Goal: Task Accomplishment & Management: Manage account settings

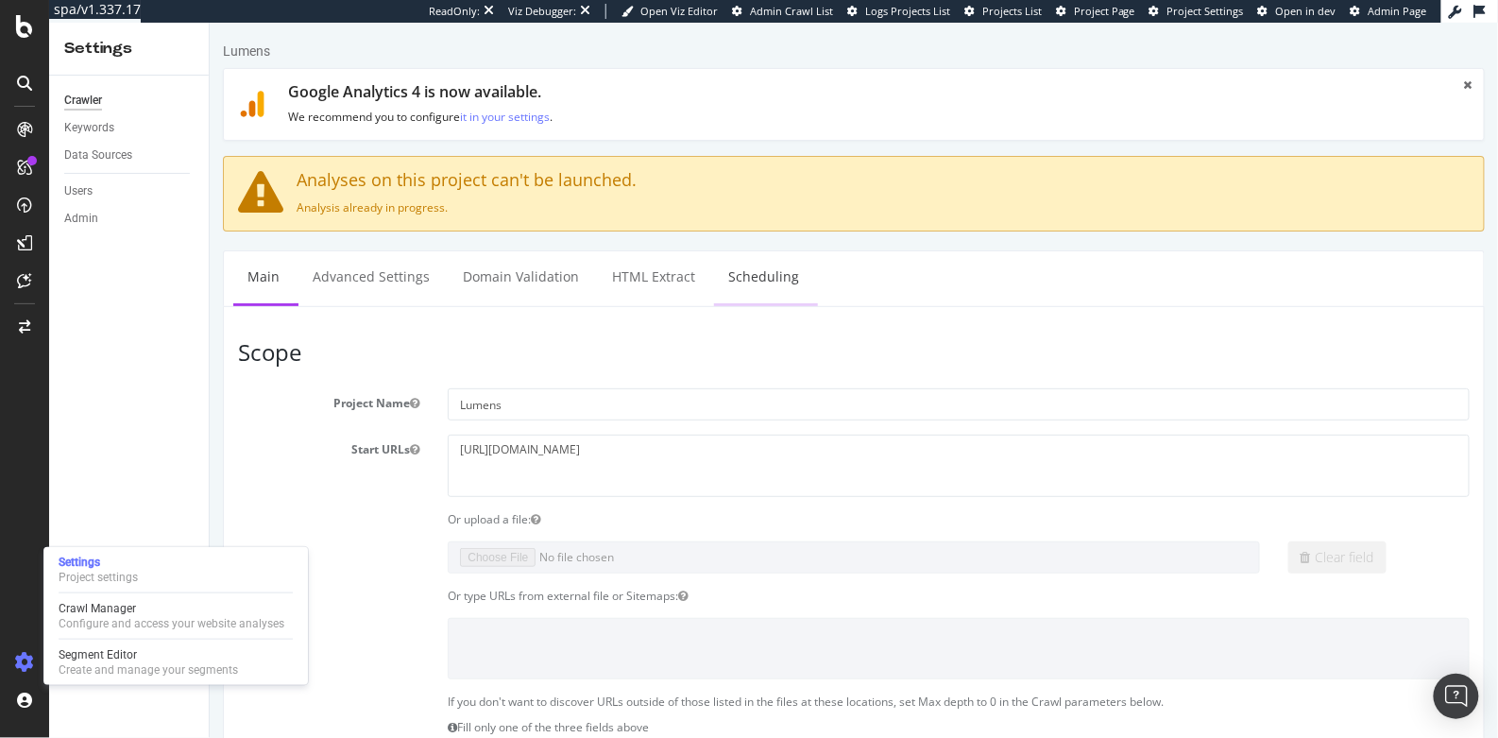
click at [743, 260] on link "Scheduling" at bounding box center [762, 276] width 99 height 52
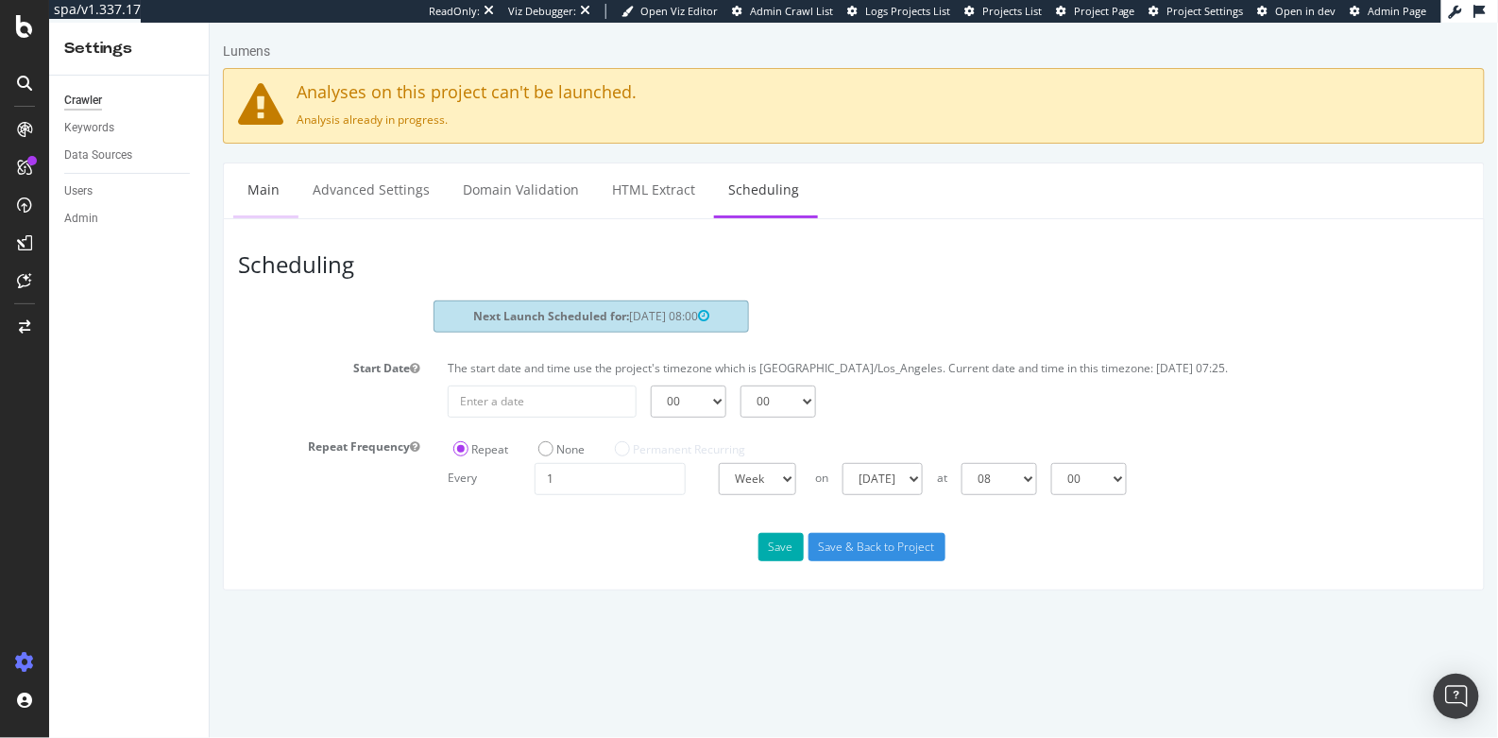
click at [266, 193] on link "Main" at bounding box center [262, 188] width 60 height 52
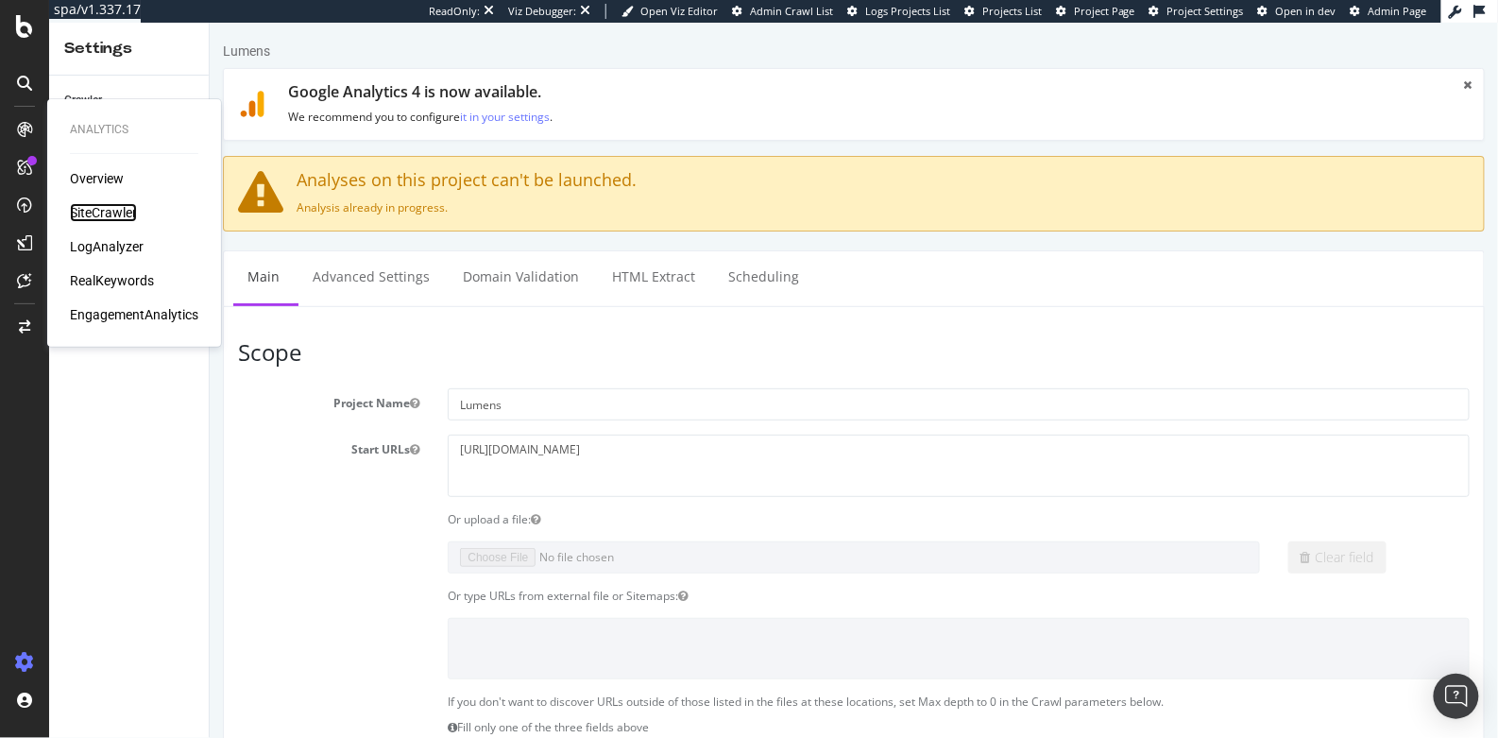
click at [98, 208] on div "SiteCrawler" at bounding box center [103, 212] width 67 height 19
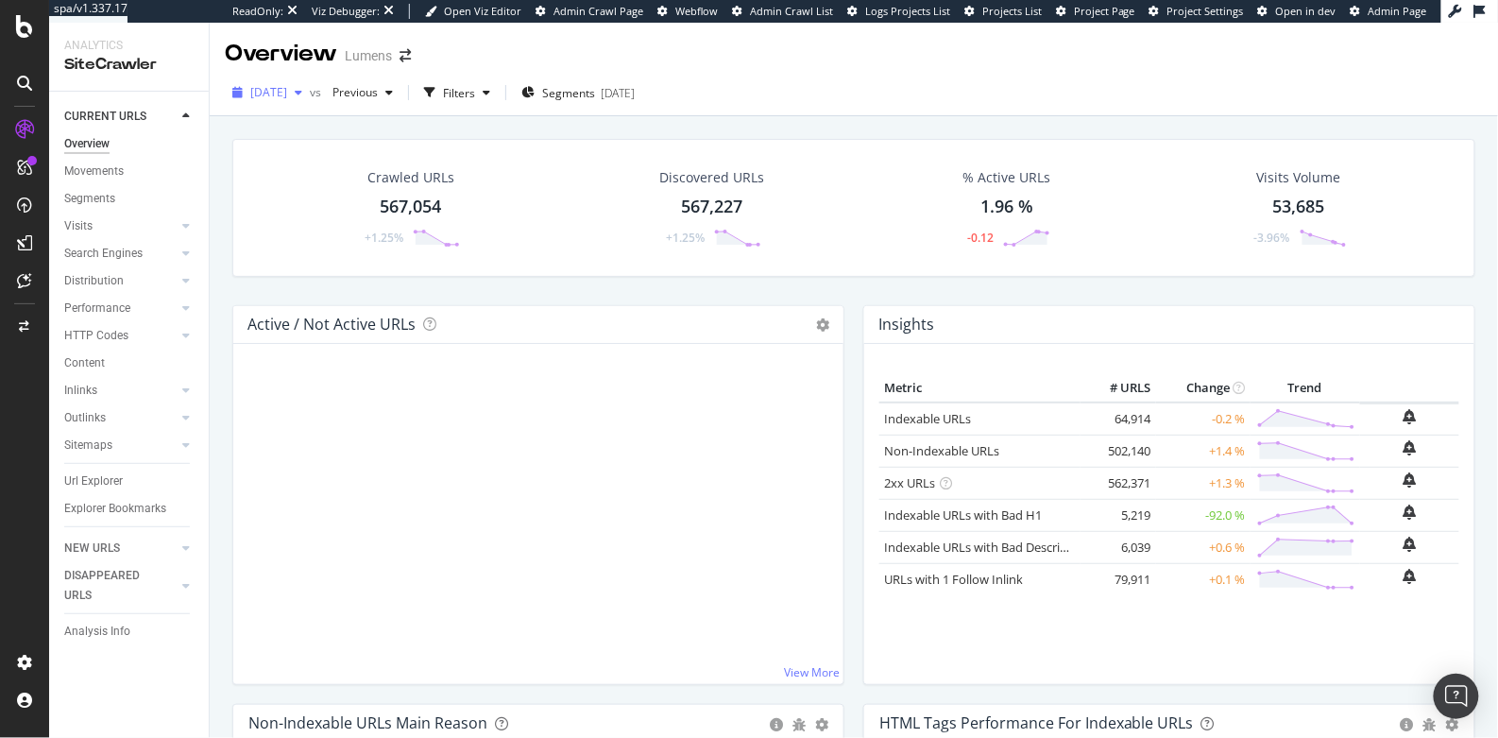
click at [284, 94] on span "2025 Aug. 31st" at bounding box center [268, 92] width 37 height 16
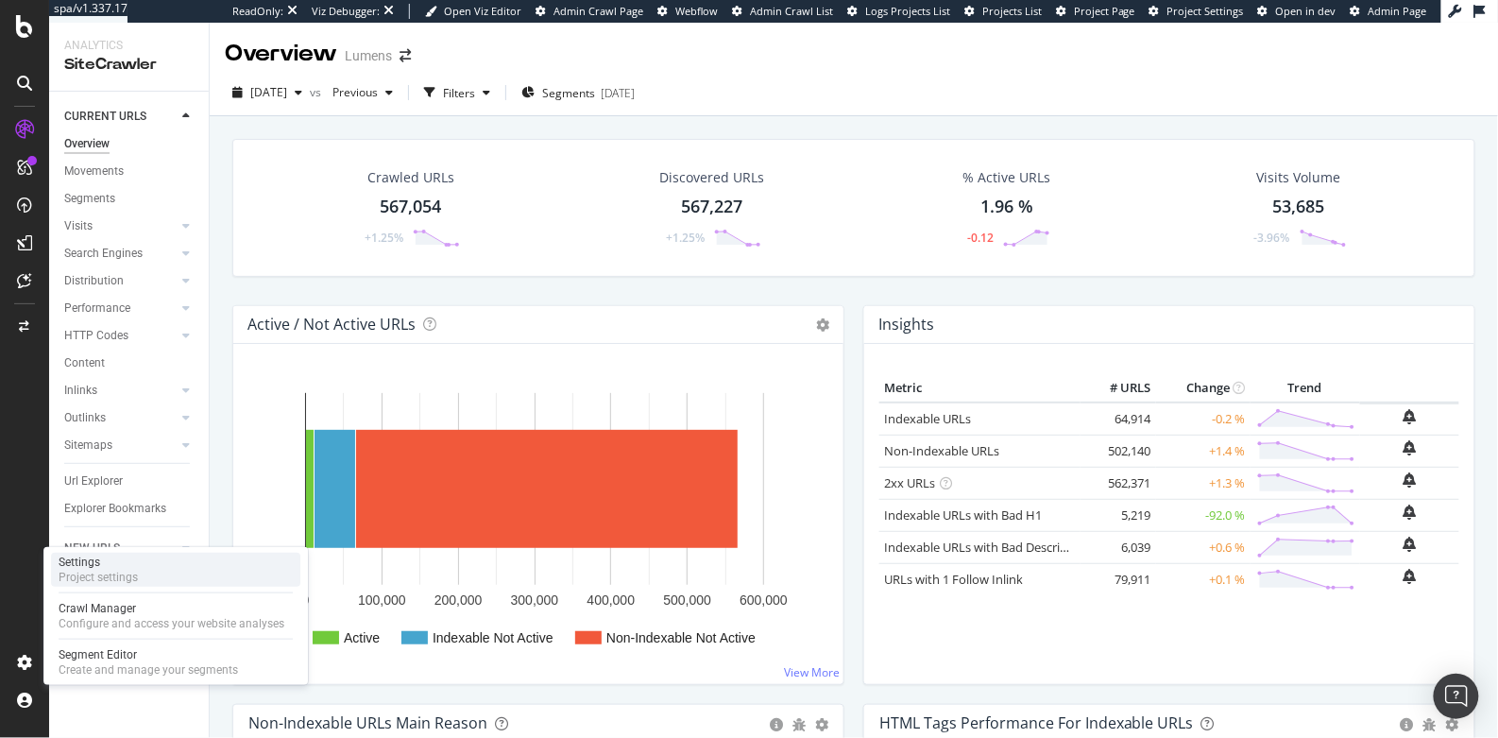
click at [95, 575] on div "Project settings" at bounding box center [98, 577] width 79 height 15
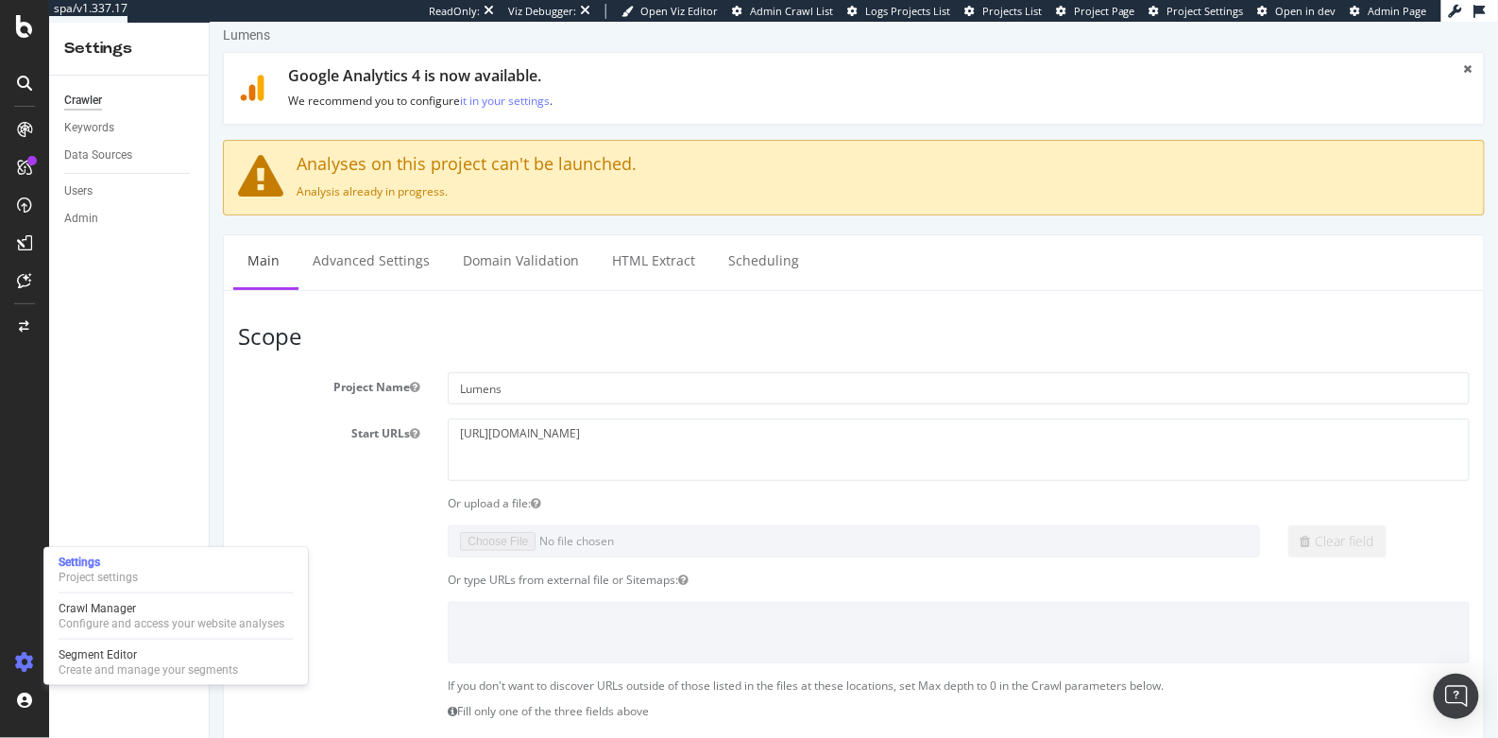
scroll to position [23, 0]
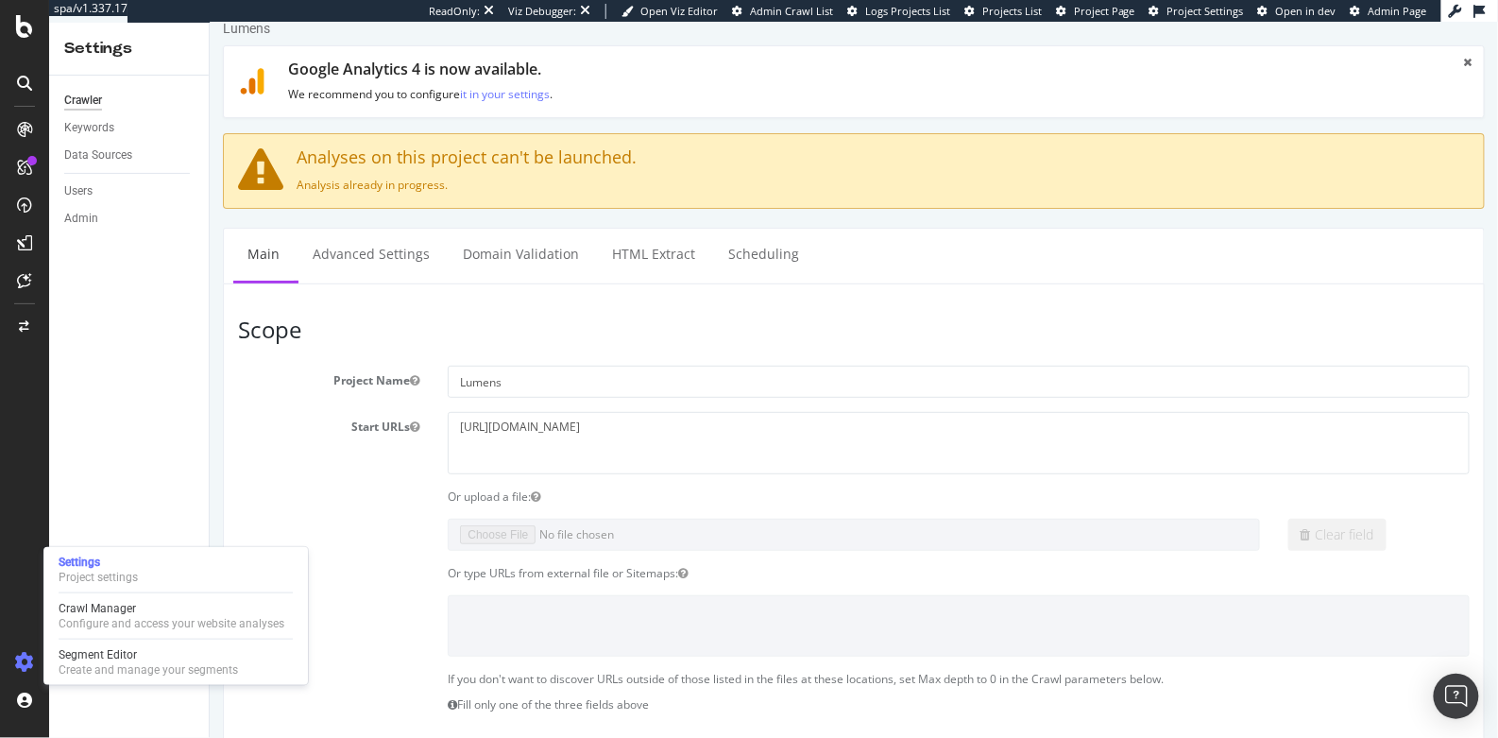
click at [527, 333] on h3 "Scope" at bounding box center [853, 328] width 1232 height 25
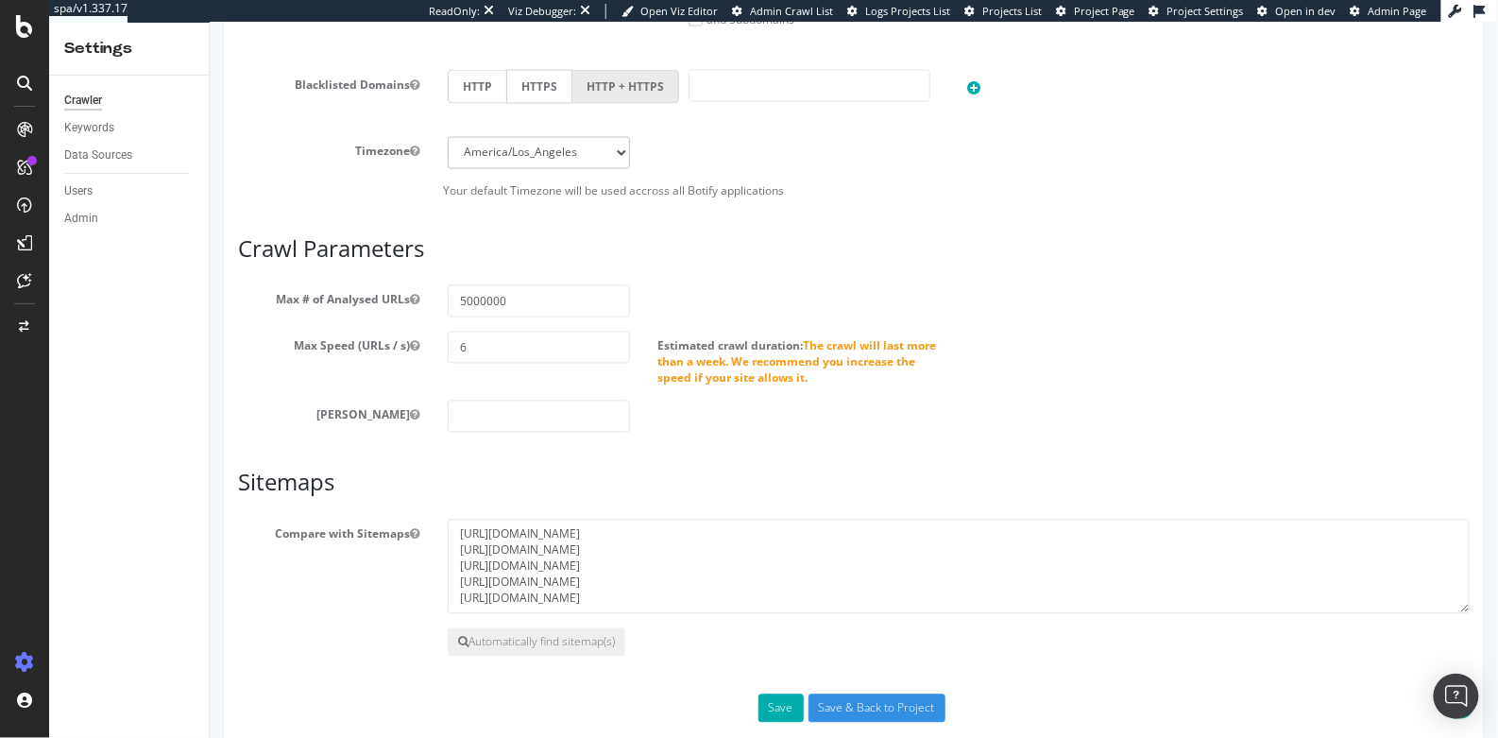
scroll to position [1026, 0]
